Goal: Information Seeking & Learning: Learn about a topic

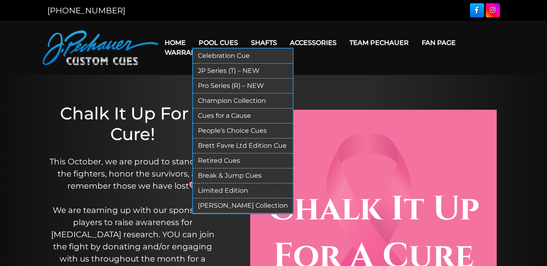
click at [209, 84] on link "Pro Series (R) – NEW" at bounding box center [243, 86] width 100 height 15
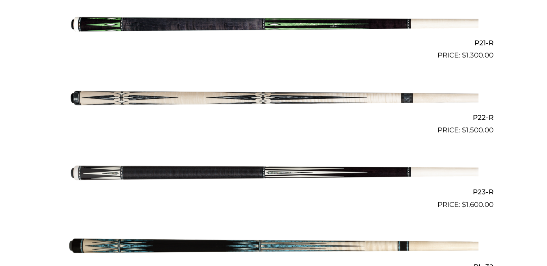
scroll to position [1764, 0]
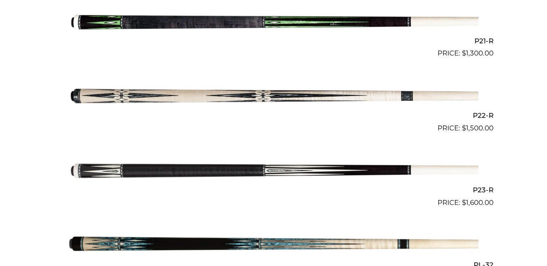
click at [195, 169] on img at bounding box center [273, 171] width 409 height 68
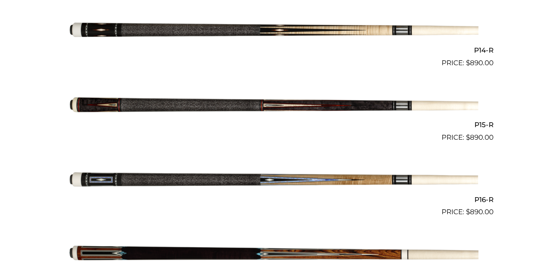
scroll to position [1198, 0]
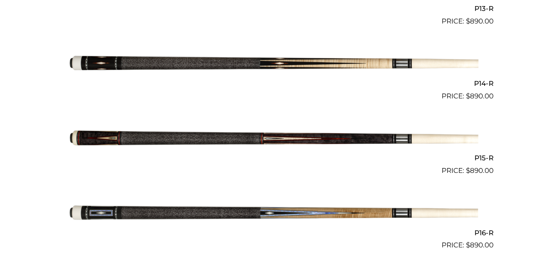
click at [238, 130] on img at bounding box center [273, 139] width 409 height 68
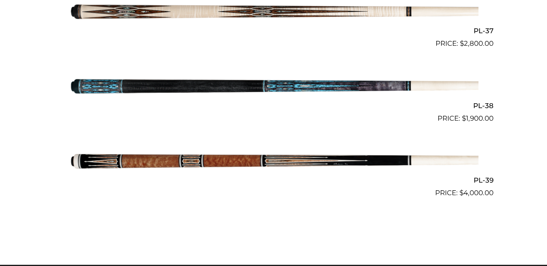
scroll to position [2308, 0]
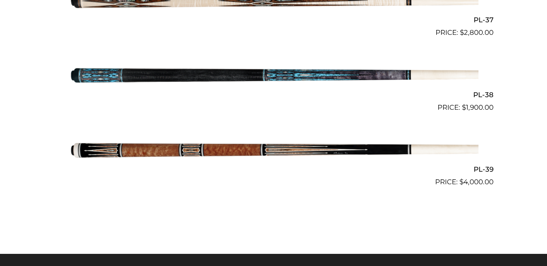
click at [138, 154] on img at bounding box center [273, 150] width 409 height 68
